Goal: Task Accomplishment & Management: Manage account settings

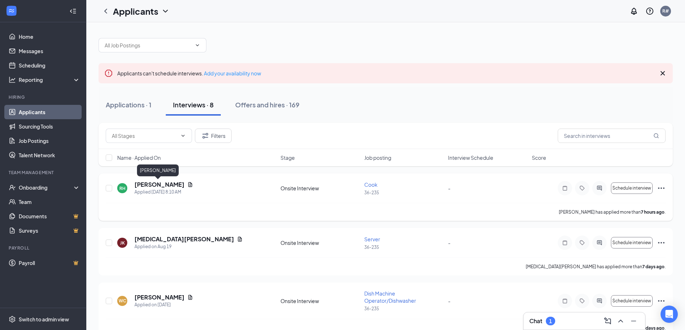
click at [161, 185] on h5 "[PERSON_NAME]" at bounding box center [159, 185] width 50 height 8
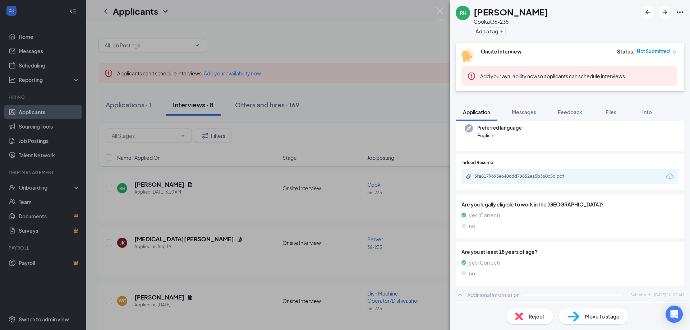
scroll to position [72, 0]
click at [514, 174] on div "3fa8179693e640cdd79852ea5b360c5c.pdf" at bounding box center [569, 177] width 217 height 15
click at [512, 176] on div "3fa8179693e640cdd79852ea5b360c5c.pdf" at bounding box center [524, 178] width 101 height 6
click at [528, 315] on div "Reject" at bounding box center [529, 317] width 47 height 16
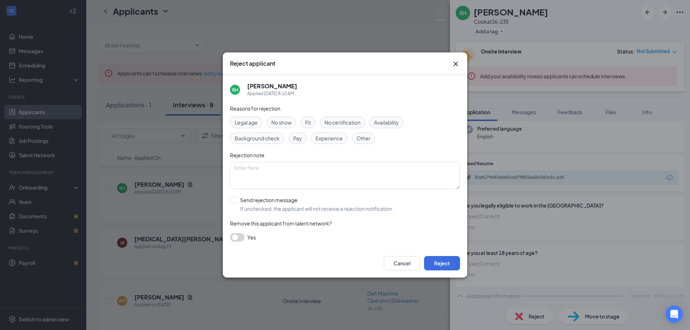
click at [330, 139] on span "Experience" at bounding box center [329, 138] width 27 height 8
click at [243, 198] on input "Send rejection message If unchecked, the applicant will not receive a rejection…" at bounding box center [312, 205] width 164 height 16
checkbox input "true"
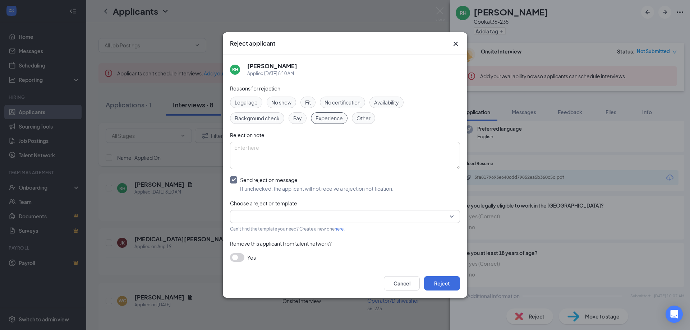
click at [251, 217] on input "search" at bounding box center [342, 217] width 216 height 12
click at [255, 232] on span "Template location - Rejection - We'll Save Your Application" at bounding box center [303, 236] width 135 height 8
click at [454, 282] on button "Reject" at bounding box center [442, 283] width 36 height 14
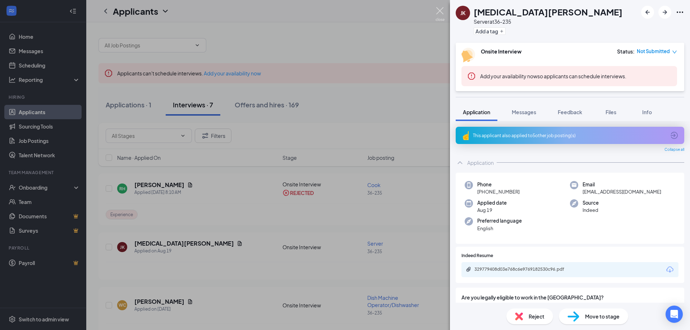
click at [439, 9] on img at bounding box center [440, 14] width 9 height 14
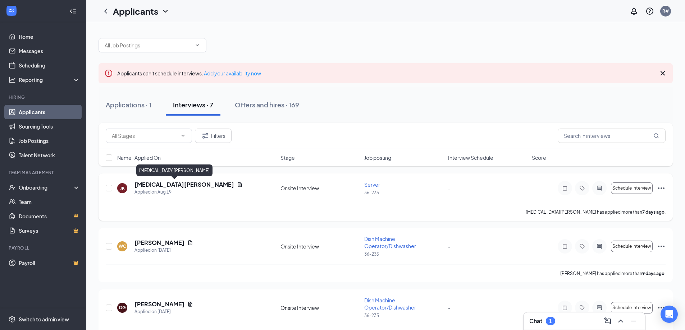
click at [154, 181] on h5 "[MEDICAL_DATA][PERSON_NAME]" at bounding box center [184, 185] width 100 height 8
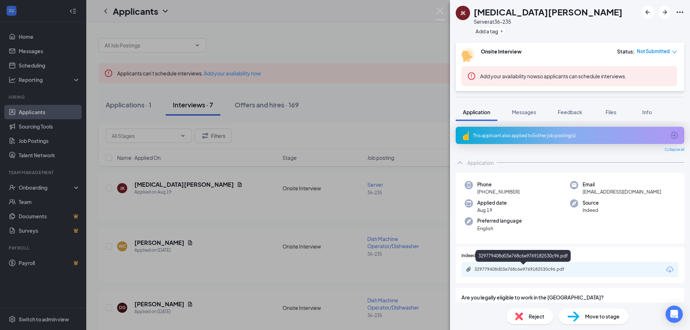
click at [556, 268] on div "329779408d03e768c6e9769182530c96.pdf" at bounding box center [524, 270] width 101 height 6
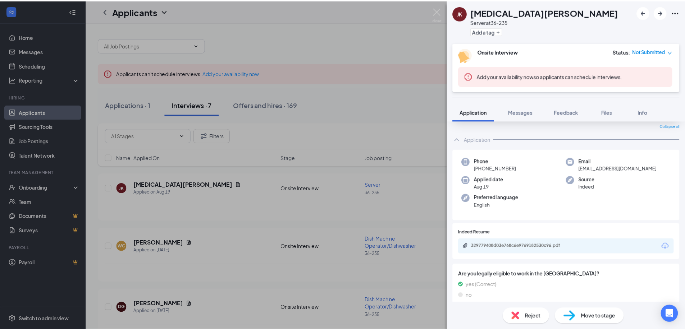
scroll to position [36, 0]
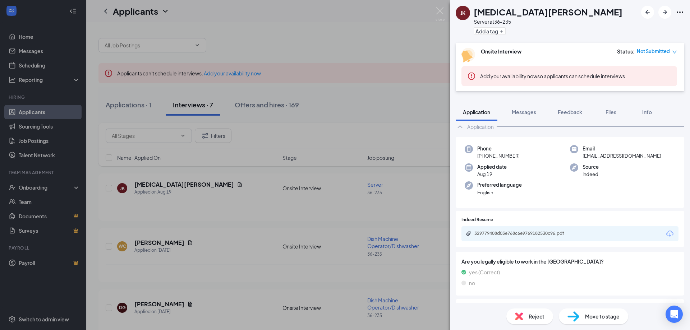
click at [389, 101] on div "[PERSON_NAME][MEDICAL_DATA] Server at 36-235 Add a tag Onsite Interview Status …" at bounding box center [345, 165] width 690 height 330
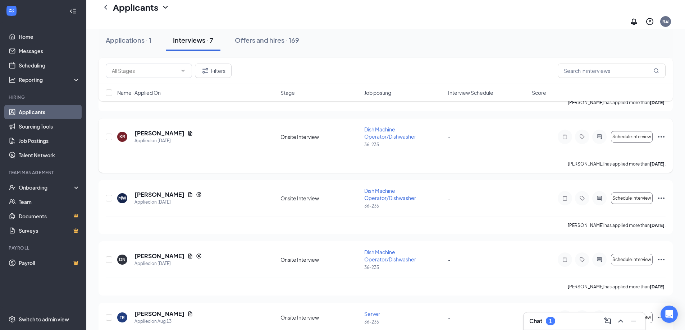
scroll to position [261, 0]
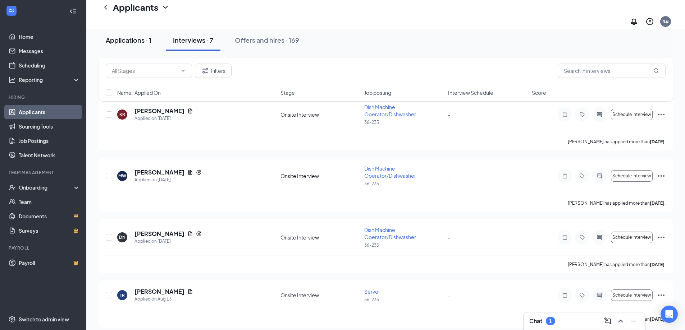
click at [122, 38] on div "Applications · 1" at bounding box center [129, 40] width 46 height 9
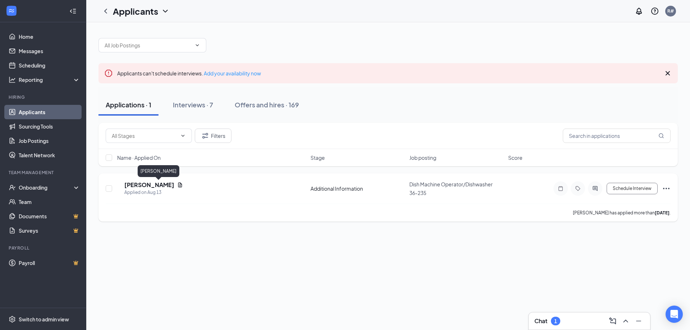
click at [157, 186] on h5 "[PERSON_NAME]" at bounding box center [149, 185] width 50 height 8
